Goal: Information Seeking & Learning: Learn about a topic

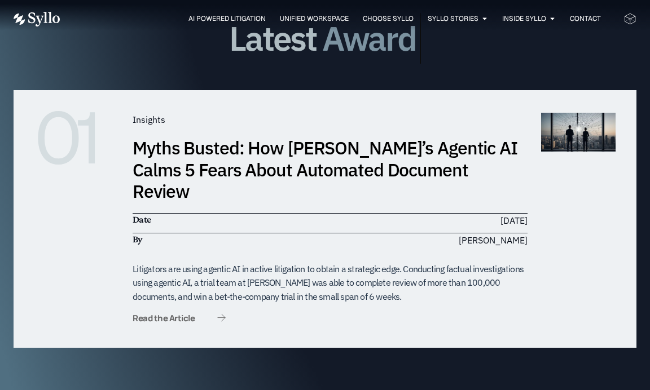
scroll to position [3160, 0]
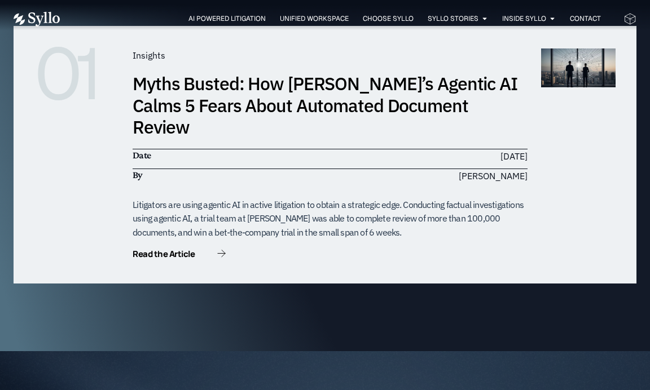
drag, startPoint x: 300, startPoint y: 298, endPoint x: 278, endPoint y: 292, distance: 23.4
click at [278, 292] on div "01 Insights Myths Busted: How Syllo’s Agentic AI Calms 5 Fears About Automated …" at bounding box center [325, 177] width 623 height 348
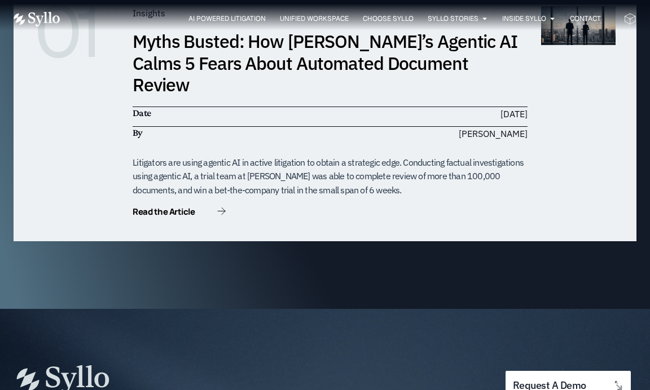
scroll to position [0, 0]
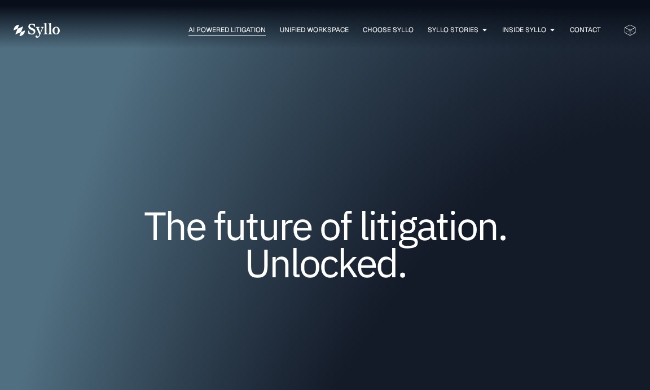
click at [205, 26] on span "AI Powered Litigation" at bounding box center [226, 30] width 77 height 10
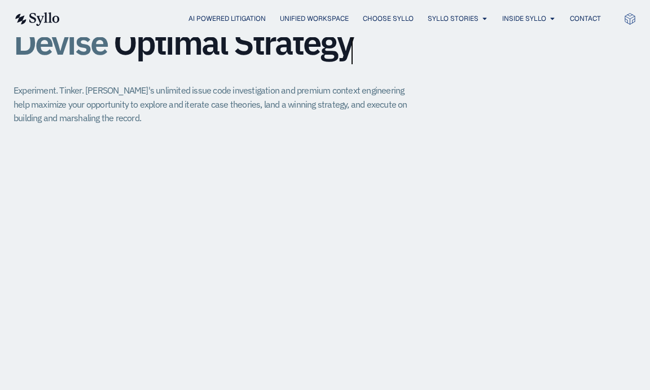
scroll to position [959, 0]
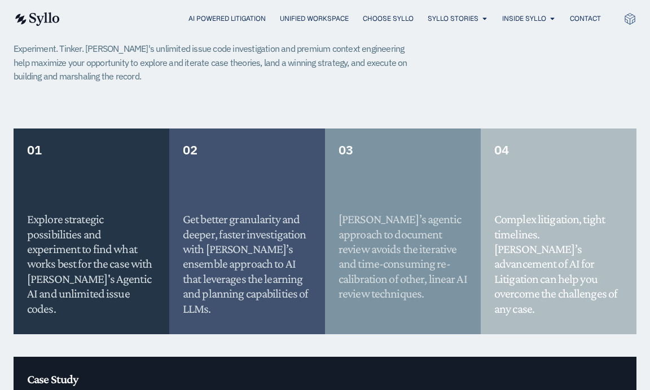
click at [420, 19] on ul "AI Powered Litigation Unified Workspace Choose Syllo Syllo Stories Close Syllo …" at bounding box center [341, 19] width 518 height 11
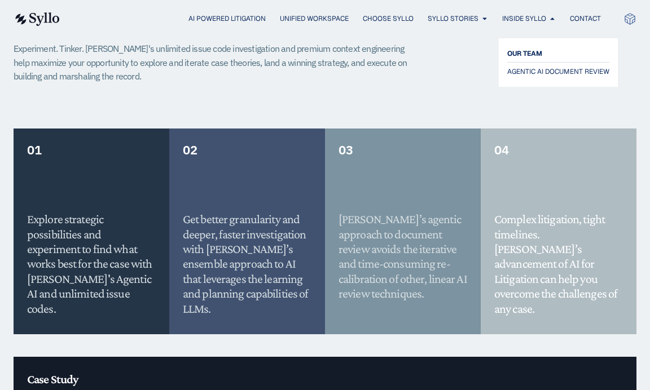
click at [521, 49] on span "OUR TEAM" at bounding box center [524, 54] width 35 height 14
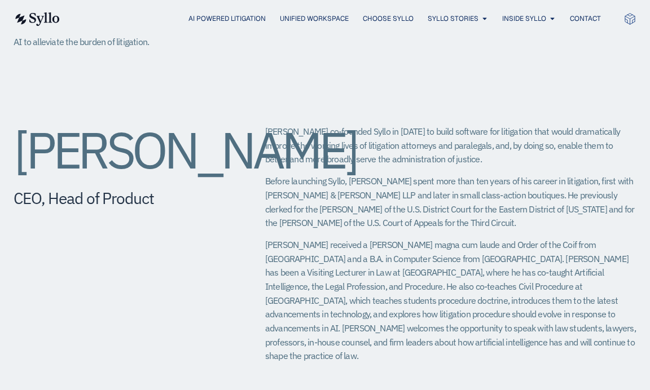
scroll to position [451, 0]
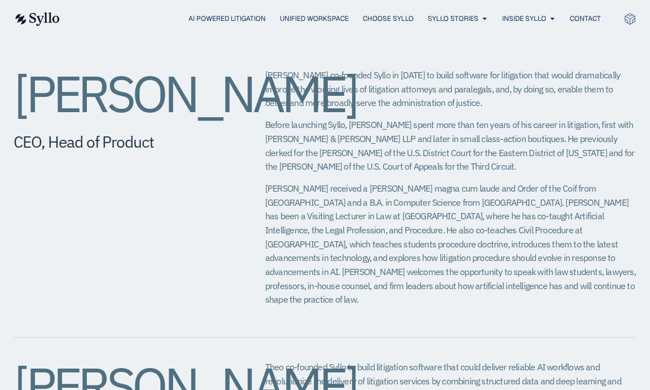
drag, startPoint x: 356, startPoint y: 103, endPoint x: 355, endPoint y: 95, distance: 8.0
click at [355, 95] on p "[PERSON_NAME] co-founded Syllo in [DATE] to build software for litigation that …" at bounding box center [450, 89] width 371 height 42
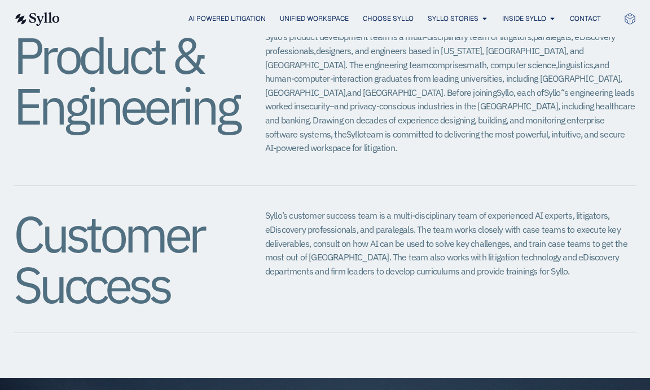
scroll to position [1354, 0]
